Goal: Task Accomplishment & Management: Manage account settings

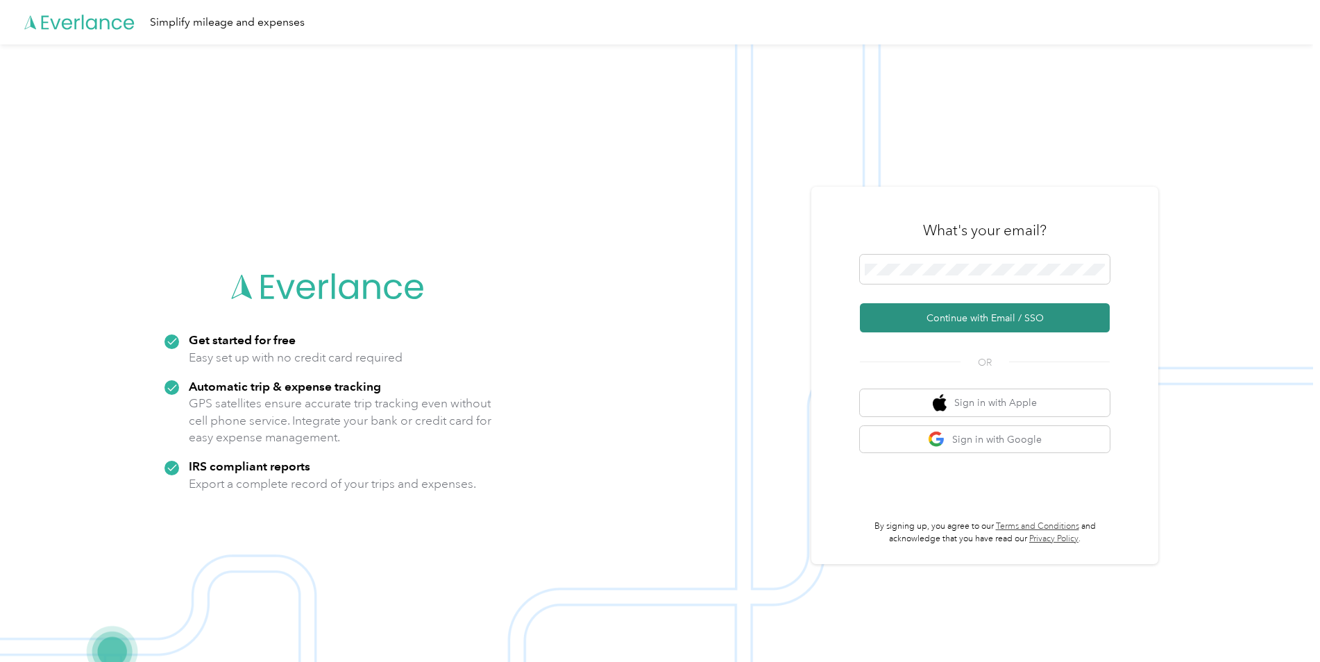
click at [1000, 323] on button "Continue with Email / SSO" at bounding box center [985, 317] width 250 height 29
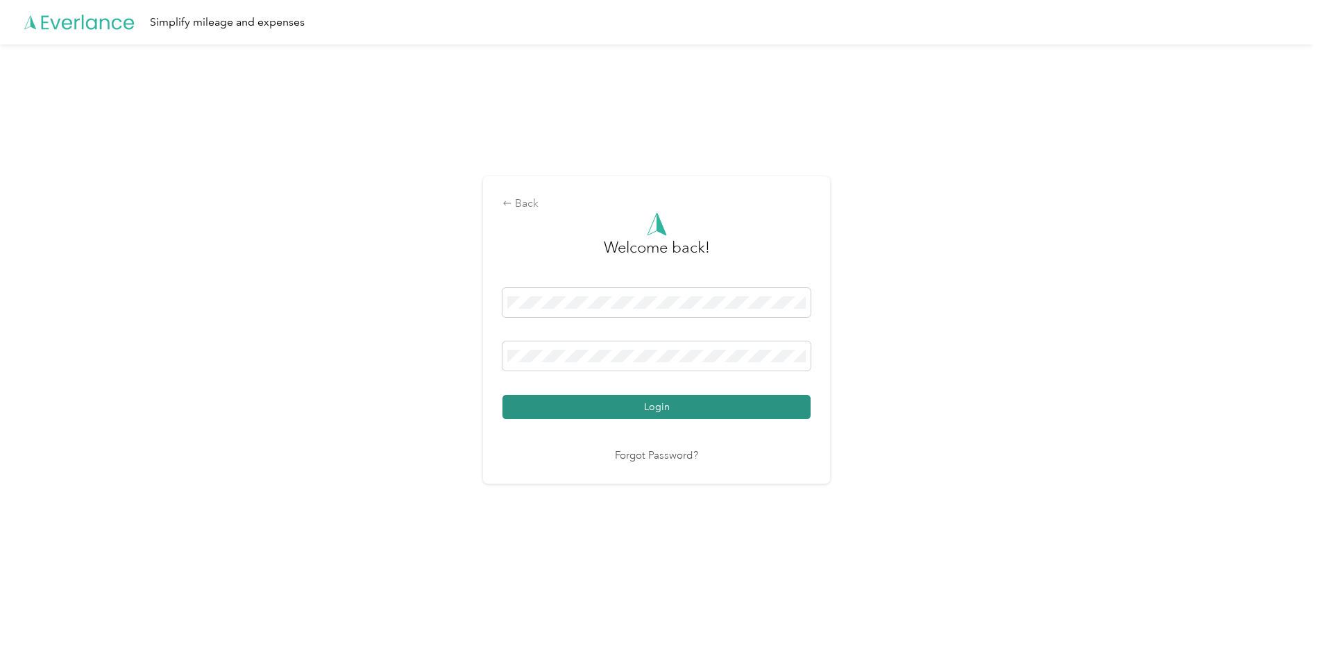
click at [650, 408] on button "Login" at bounding box center [657, 407] width 308 height 24
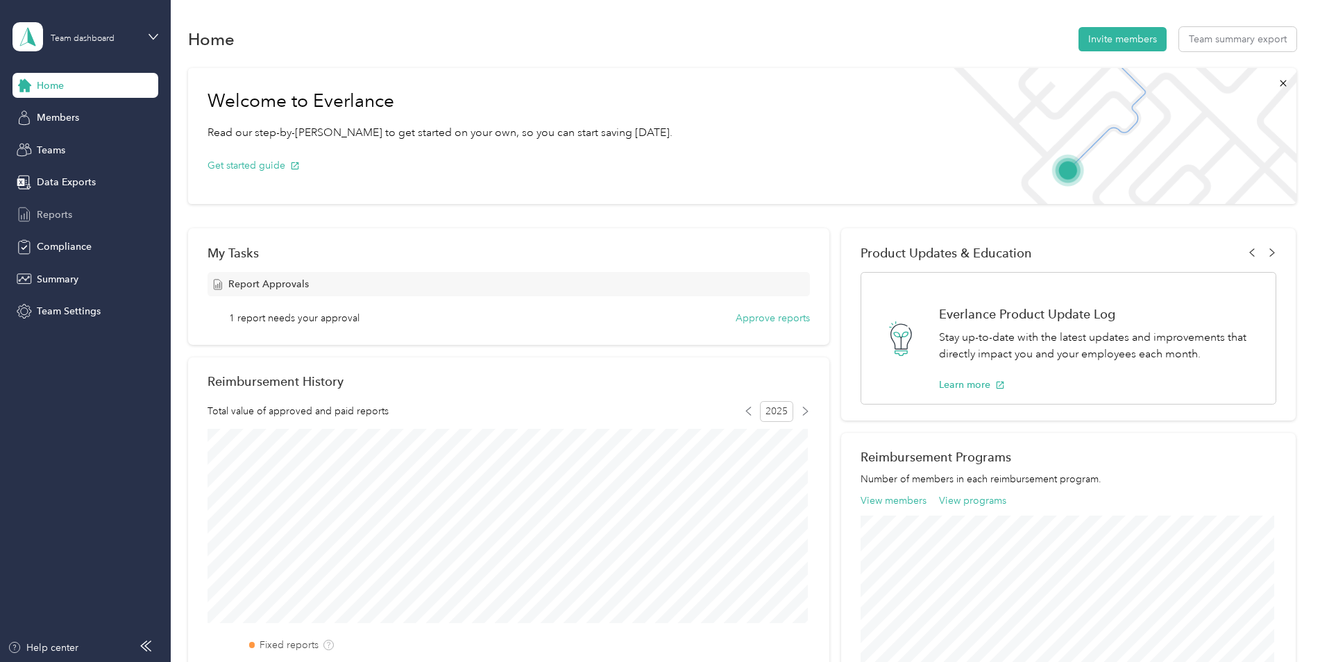
click at [58, 214] on span "Reports" at bounding box center [54, 215] width 35 height 15
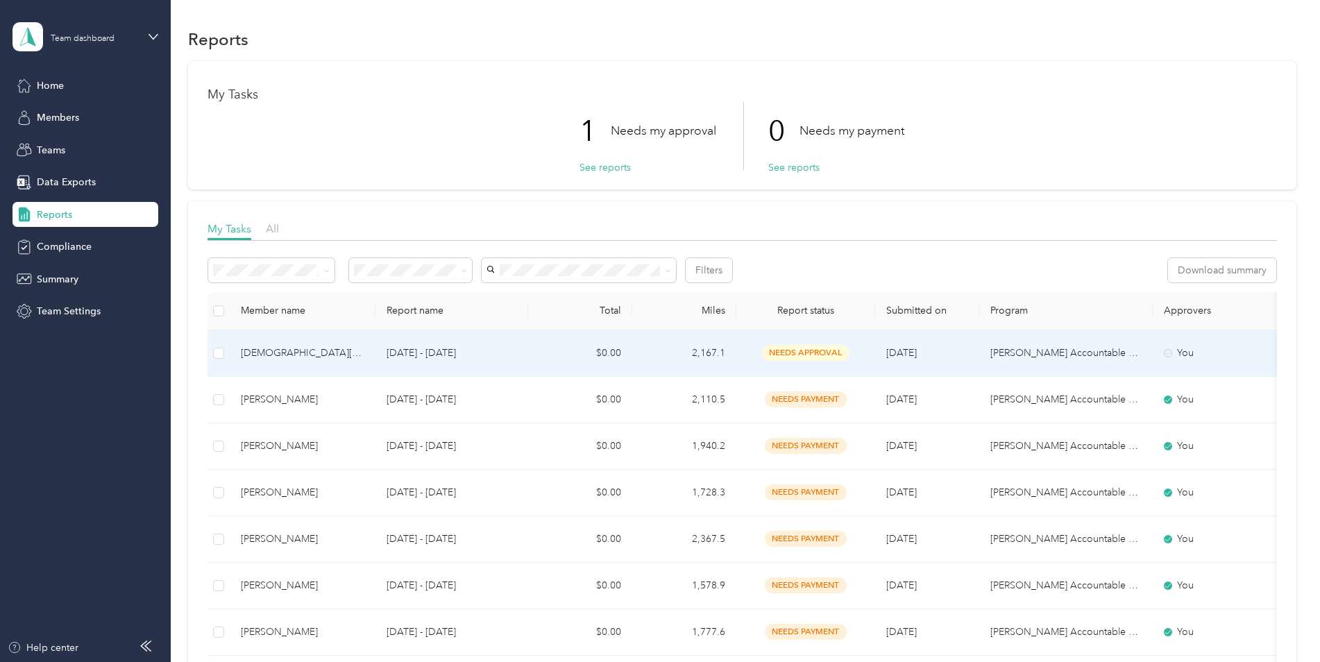
click at [278, 350] on div "[DEMOGRAPHIC_DATA][PERSON_NAME]" at bounding box center [303, 353] width 124 height 15
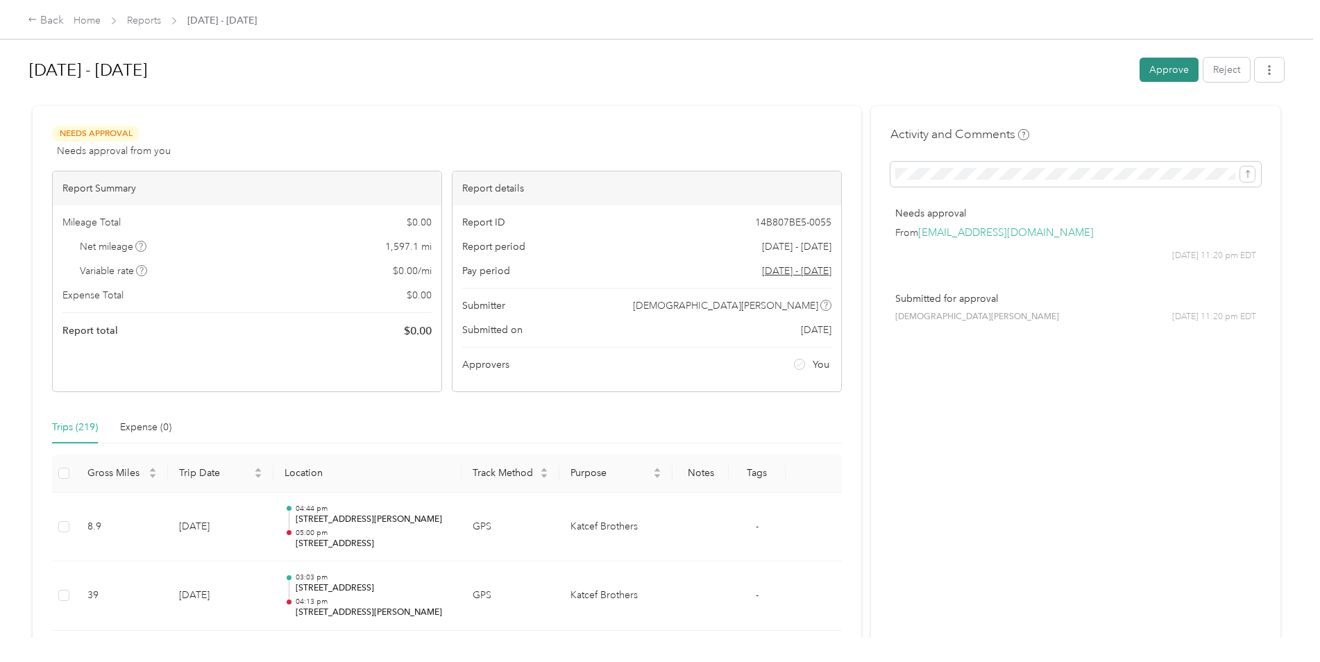
click at [1178, 69] on button "Approve" at bounding box center [1169, 70] width 59 height 24
